Goal: Task Accomplishment & Management: Manage account settings

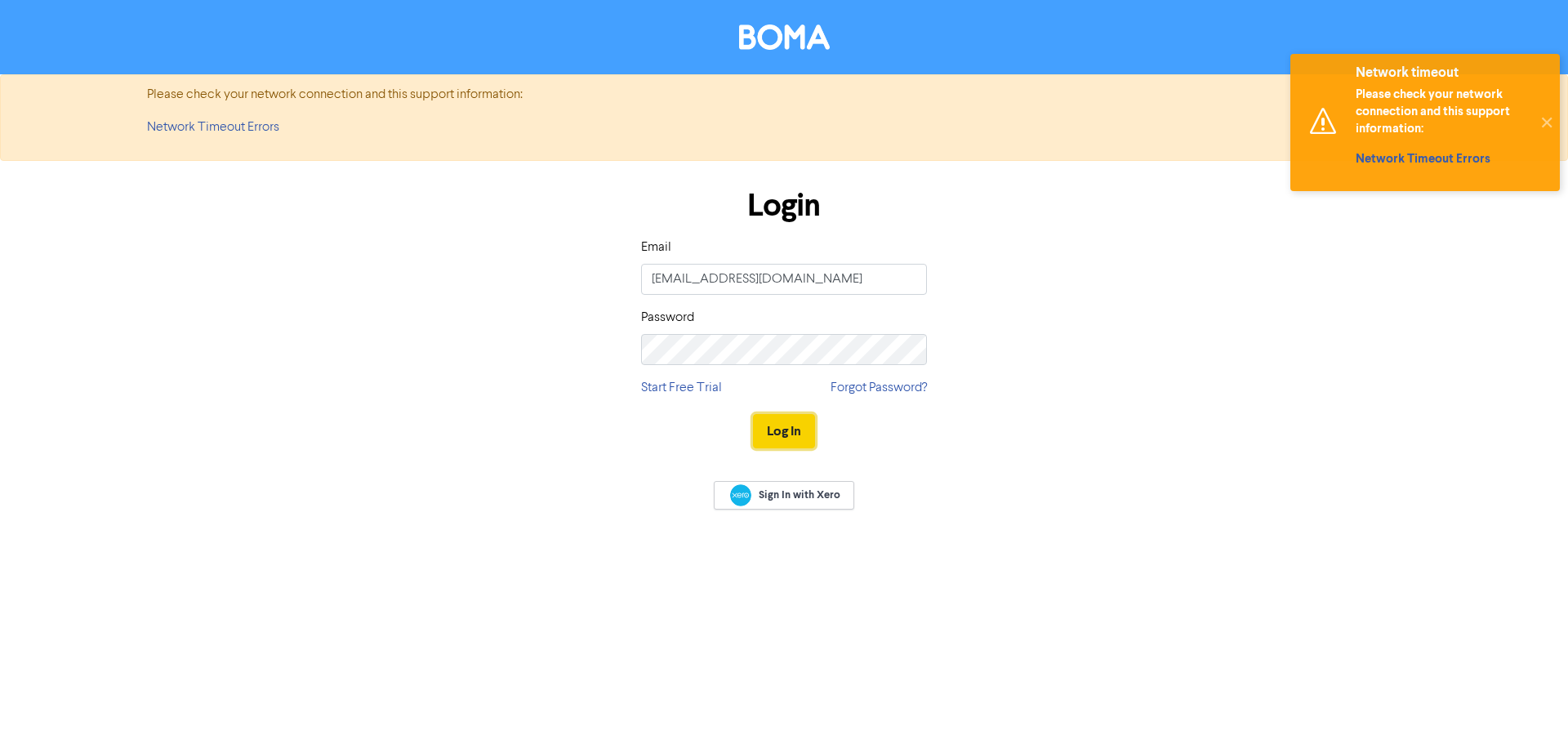
click at [794, 437] on button "Log In" at bounding box center [784, 432] width 62 height 35
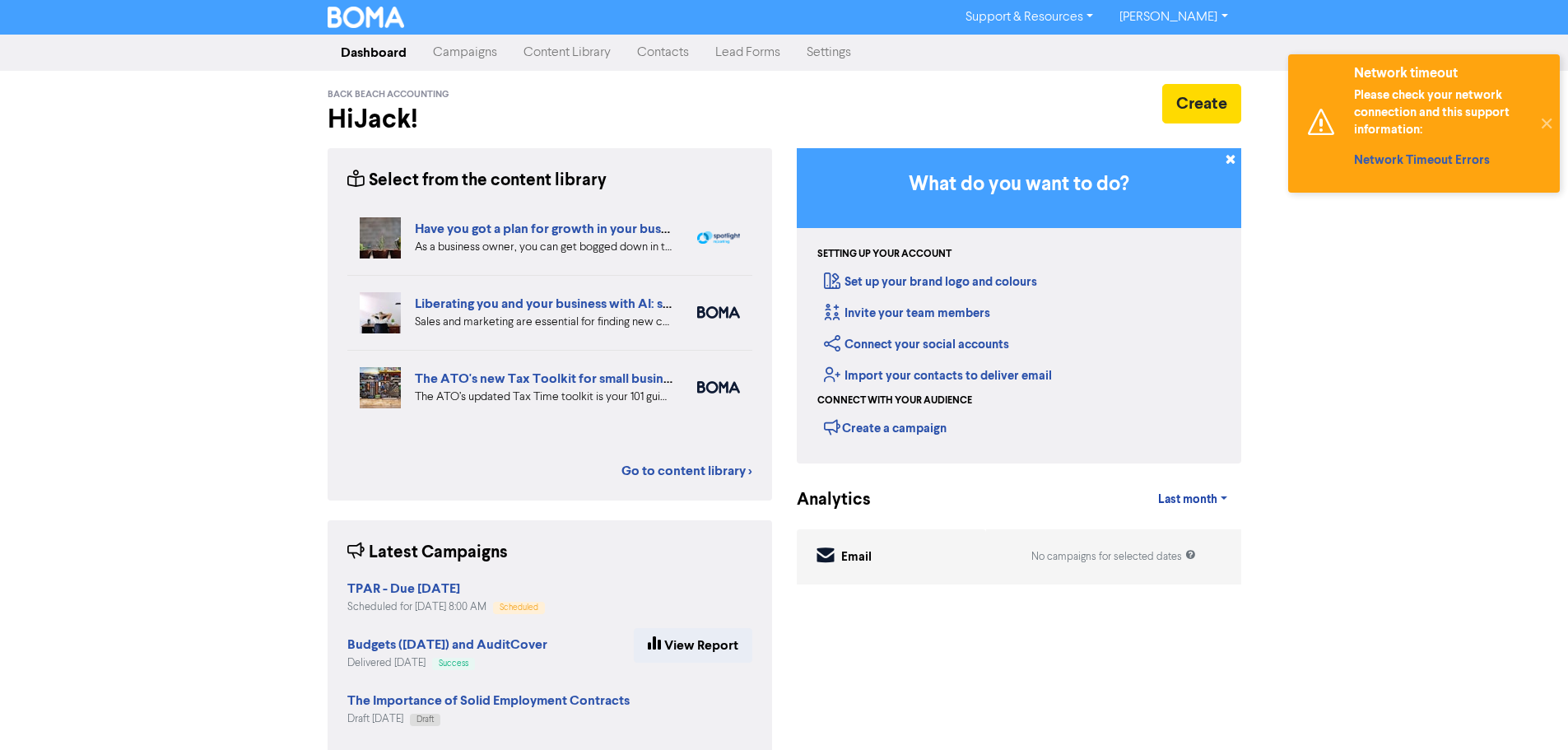
click at [466, 49] on link "Campaigns" at bounding box center [464, 52] width 90 height 33
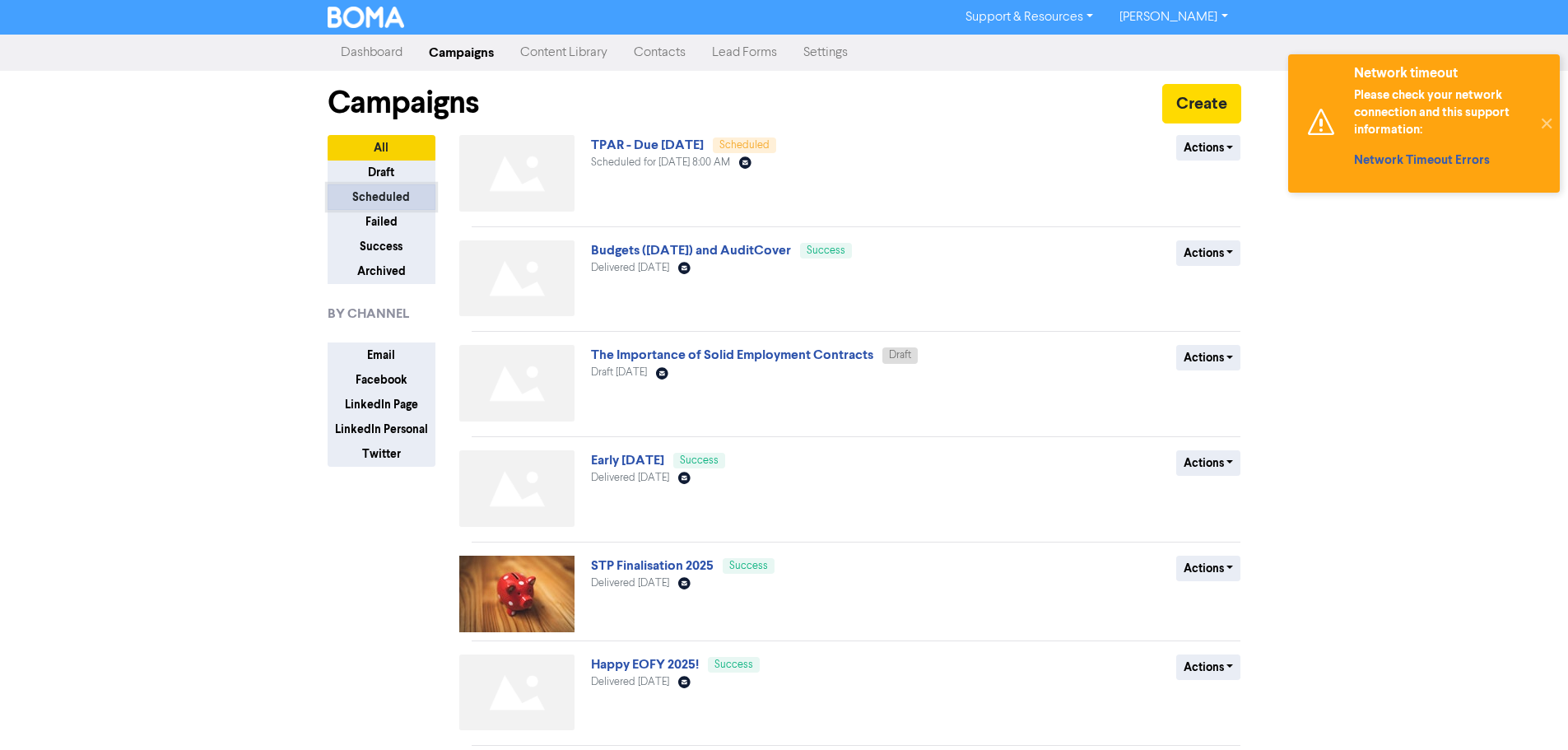
click at [377, 195] on button "Scheduled" at bounding box center [381, 197] width 108 height 25
